Goal: Find specific page/section: Find specific page/section

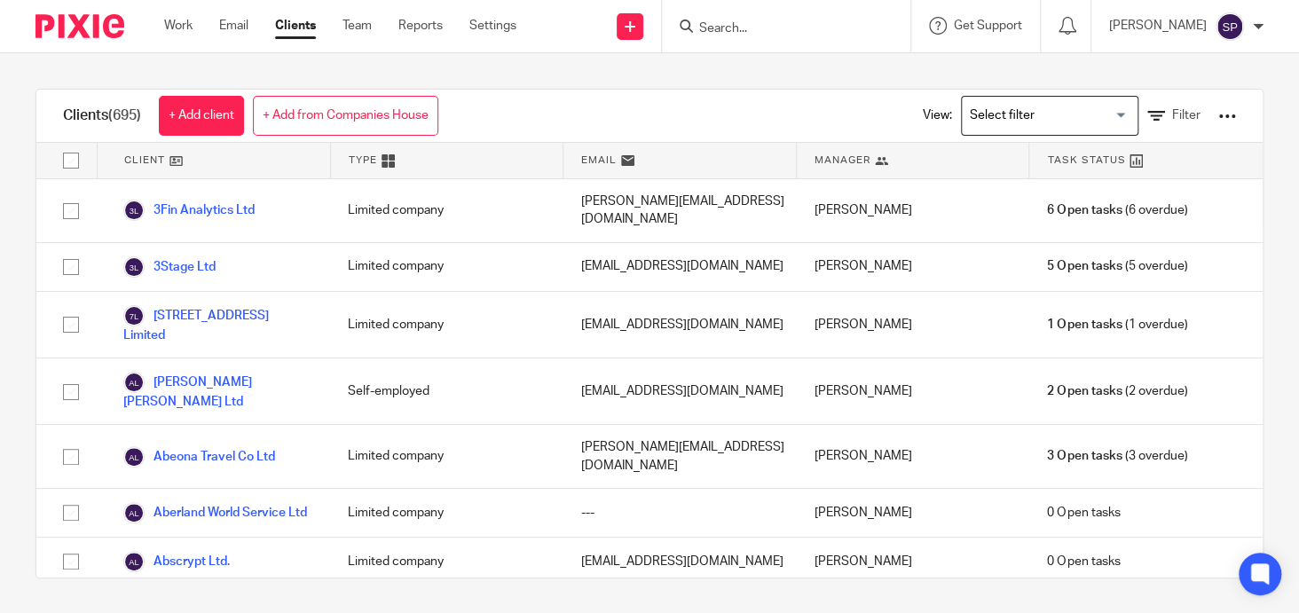
click at [719, 28] on input "Search" at bounding box center [778, 29] width 160 height 16
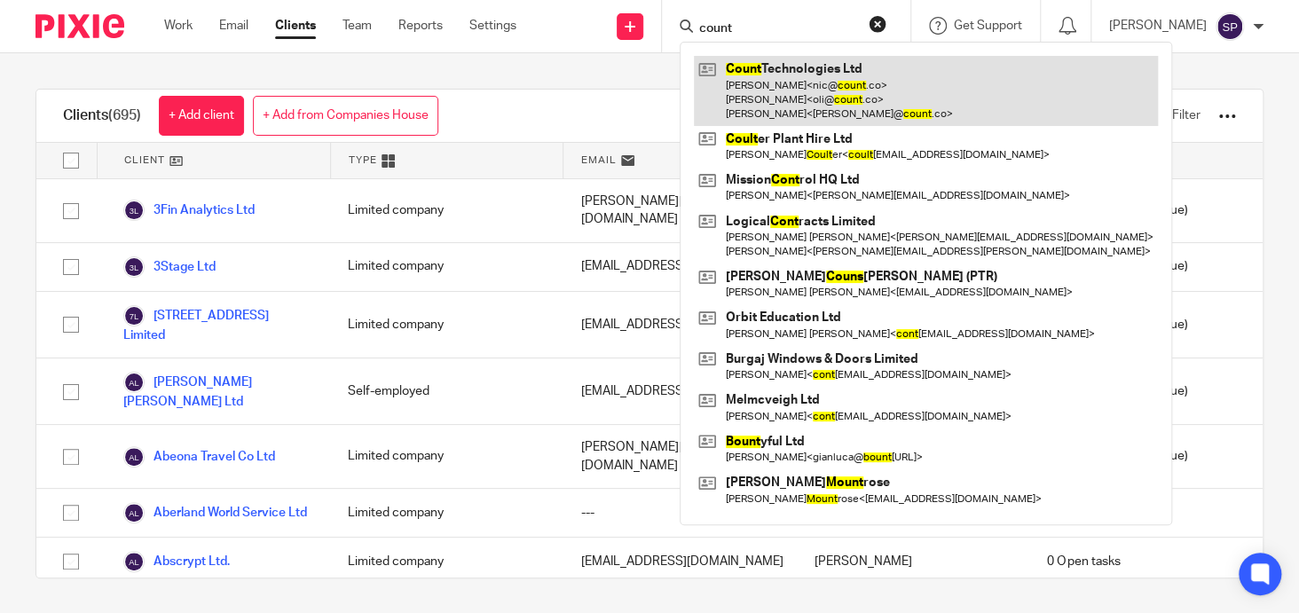
type input "count"
click at [777, 66] on link at bounding box center [926, 91] width 464 height 70
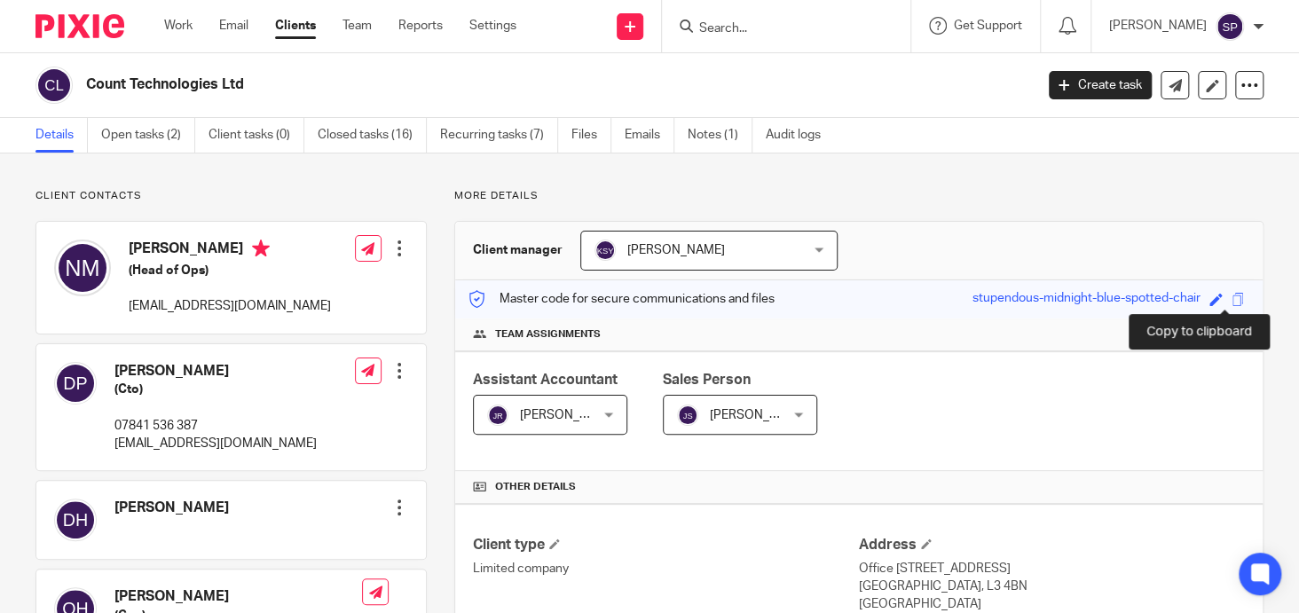
click at [1232, 296] on span at bounding box center [1238, 299] width 13 height 13
click at [715, 18] on form at bounding box center [792, 26] width 189 height 22
click at [715, 30] on input "Search" at bounding box center [778, 29] width 160 height 16
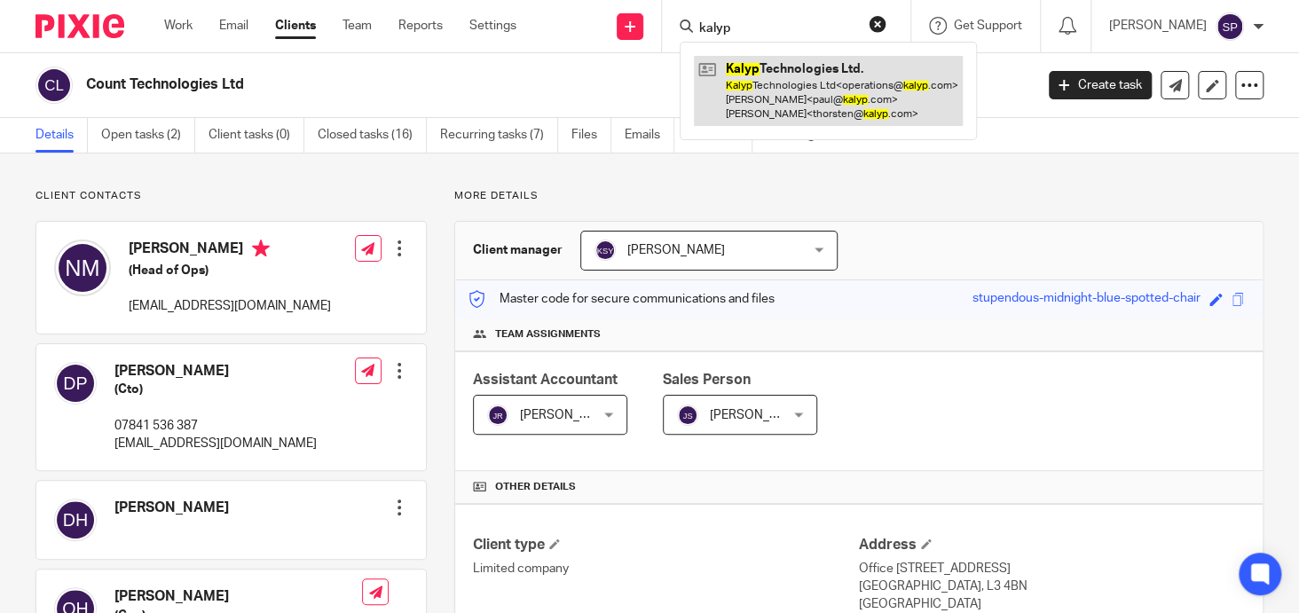
type input "kalyp"
click at [793, 63] on link at bounding box center [828, 91] width 269 height 70
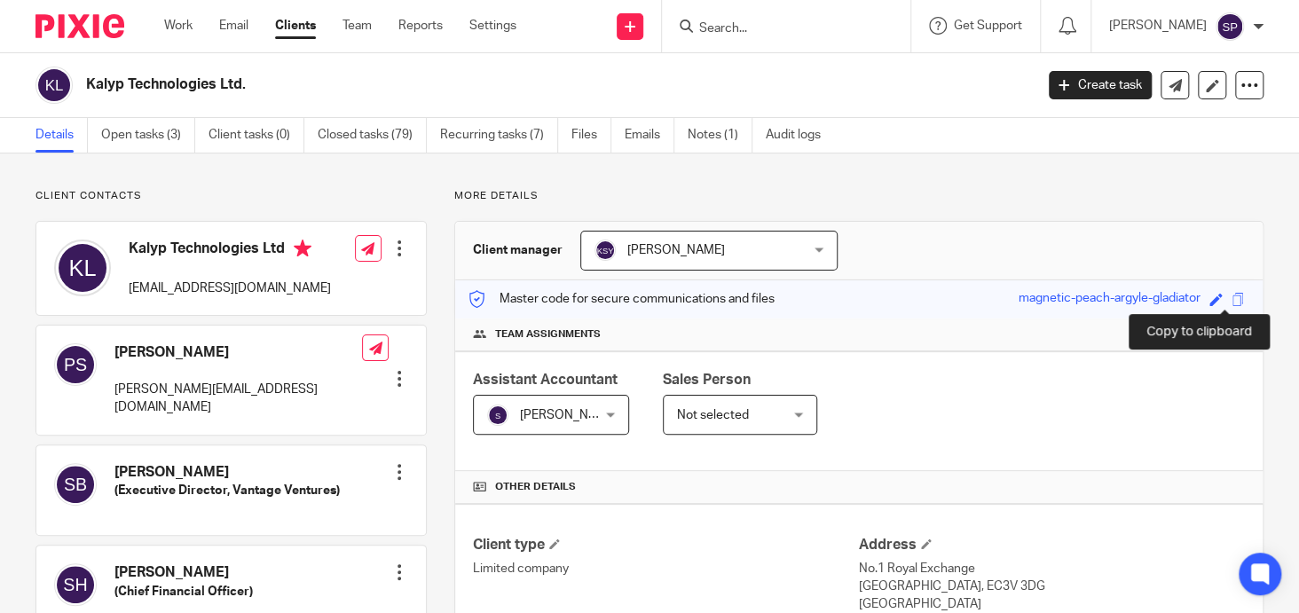
click at [1232, 300] on span at bounding box center [1238, 299] width 13 height 13
